Goal: Complete application form

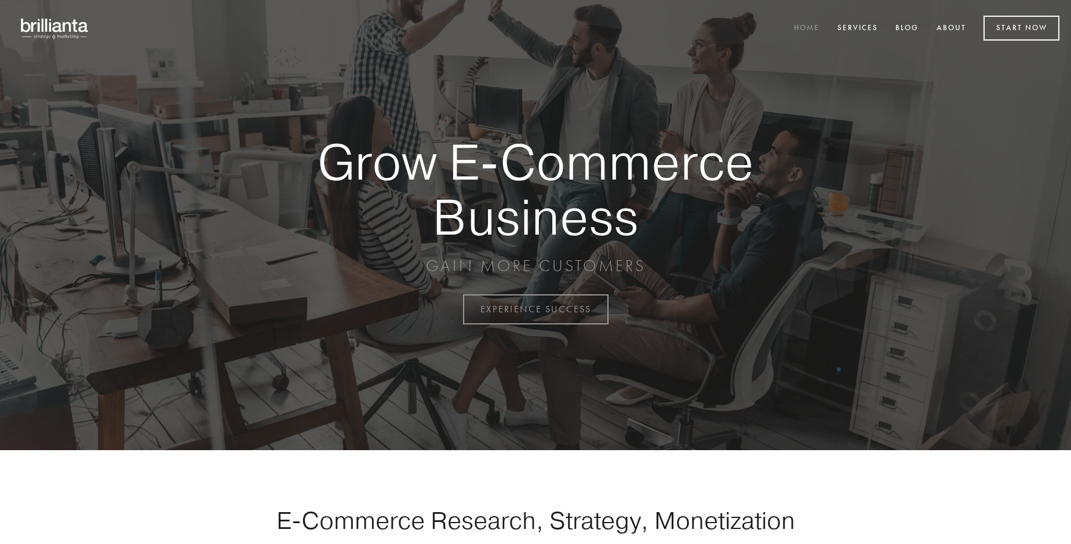
scroll to position [3039, 0]
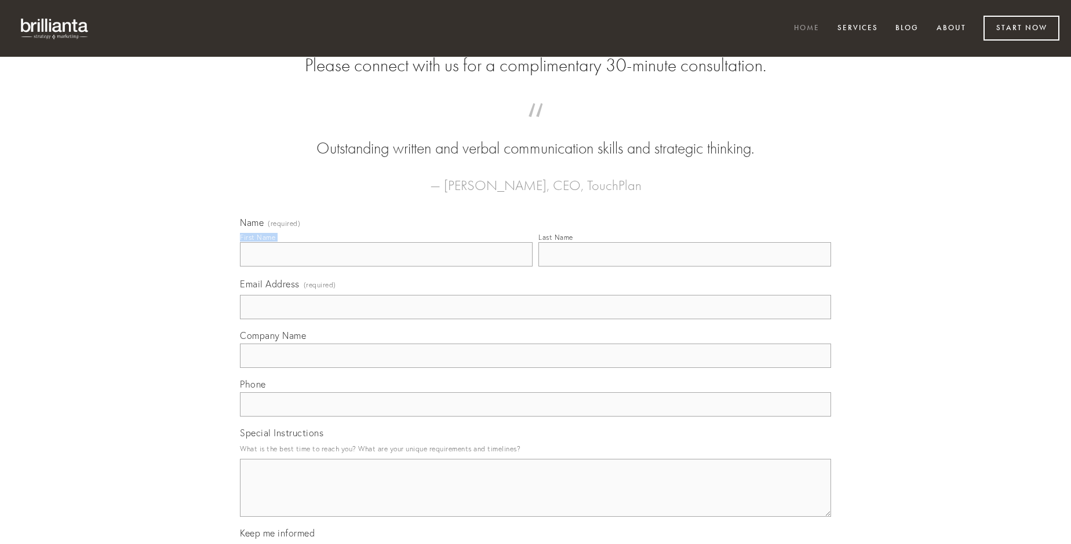
type input "[PERSON_NAME]"
click at [685, 267] on input "Last Name" at bounding box center [685, 254] width 293 height 24
type input "[PERSON_NAME]"
click at [536, 319] on input "Email Address (required)" at bounding box center [535, 307] width 591 height 24
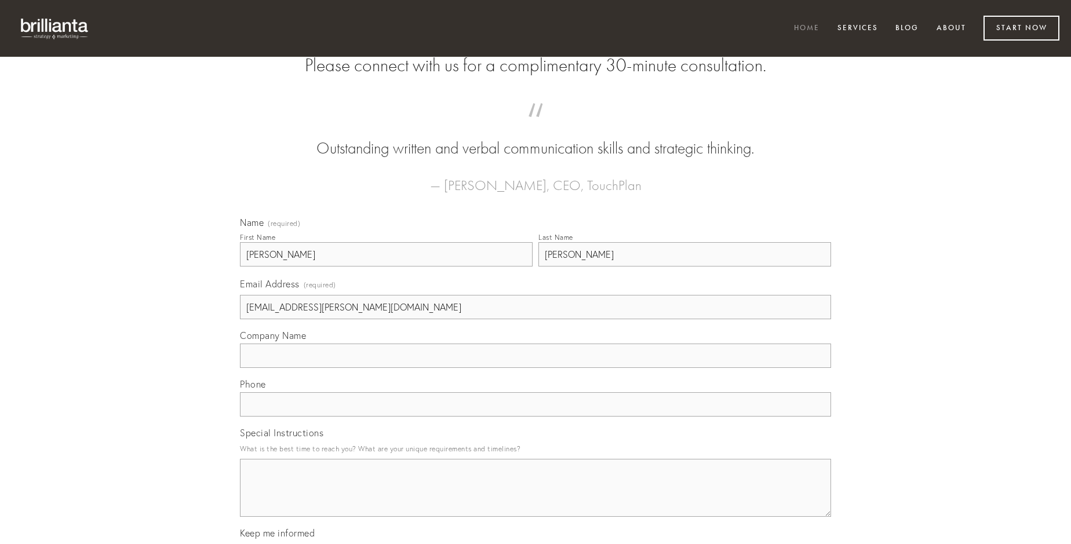
type input "[EMAIL_ADDRESS][PERSON_NAME][DOMAIN_NAME]"
click at [536, 368] on input "Company Name" at bounding box center [535, 356] width 591 height 24
type input "aut"
click at [536, 417] on input "text" at bounding box center [535, 404] width 591 height 24
click at [536, 499] on textarea "Special Instructions" at bounding box center [535, 488] width 591 height 58
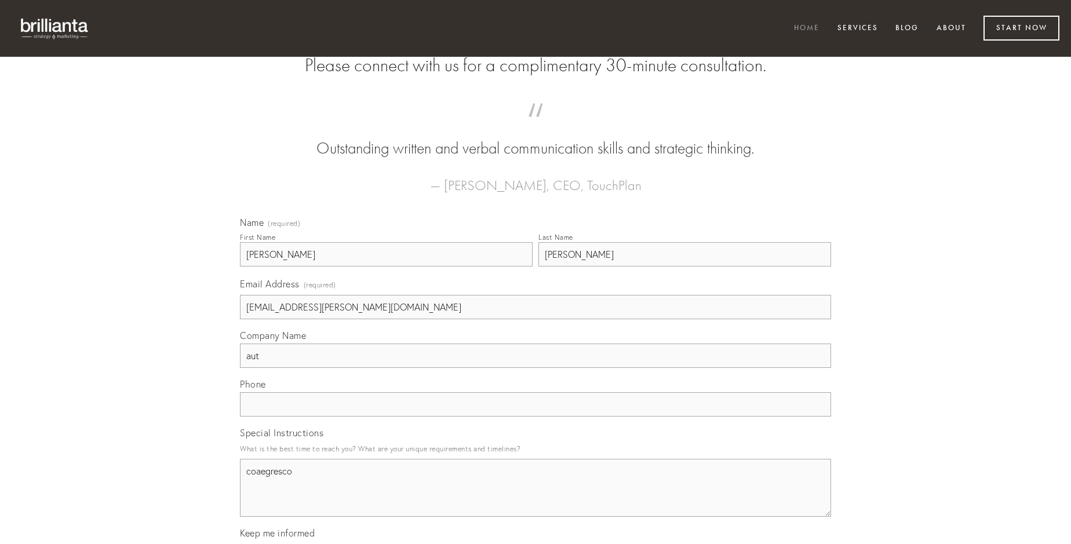
type textarea "coaegresco"
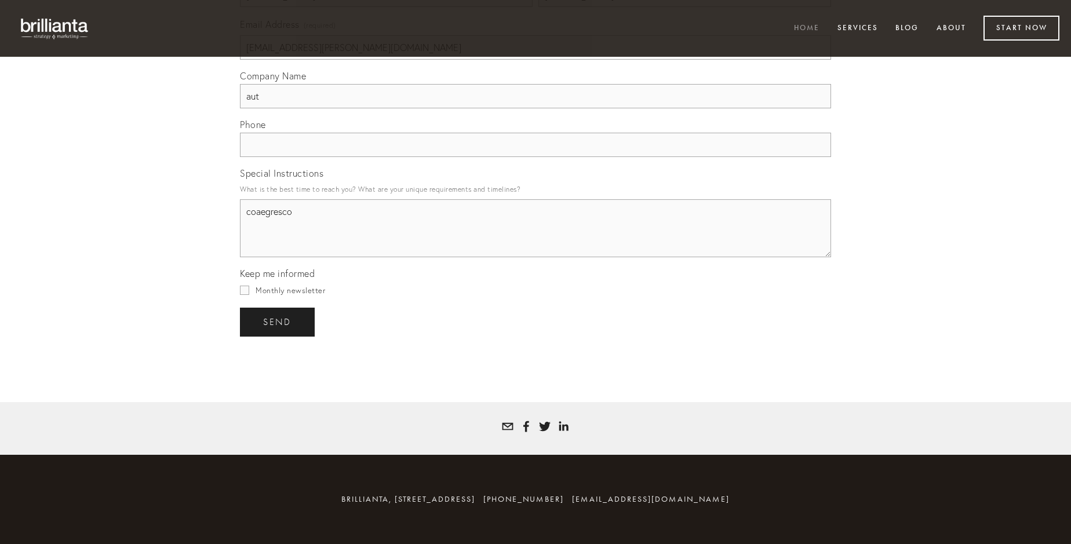
click at [278, 322] on span "send" at bounding box center [277, 322] width 28 height 10
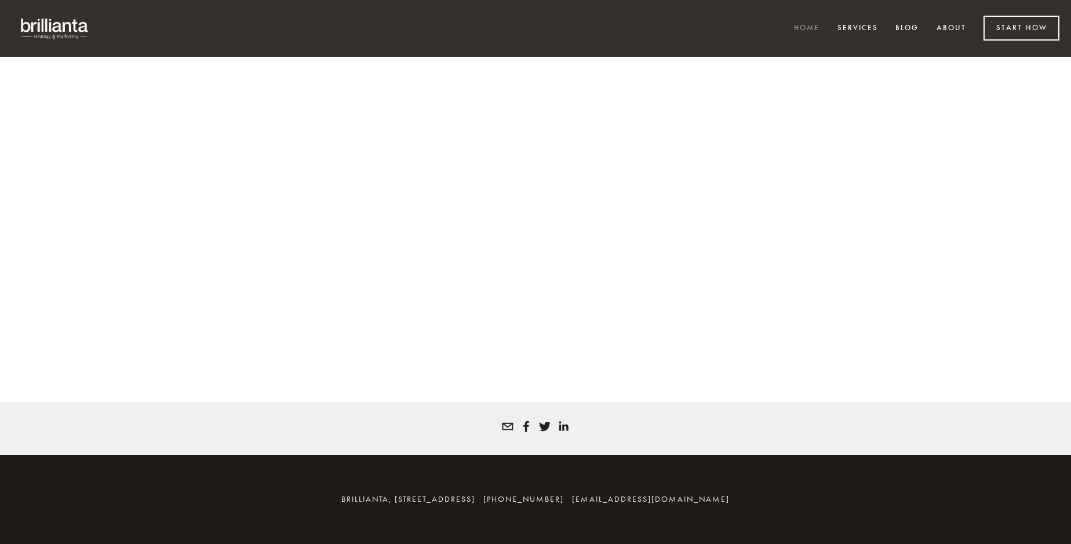
scroll to position [3023, 0]
